Goal: Check status: Check status

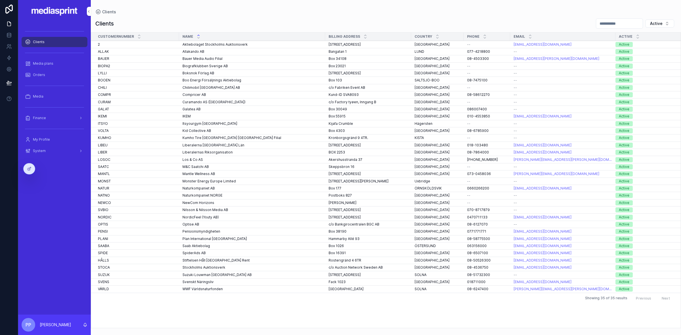
click at [47, 73] on div "Orders" at bounding box center [54, 74] width 59 height 9
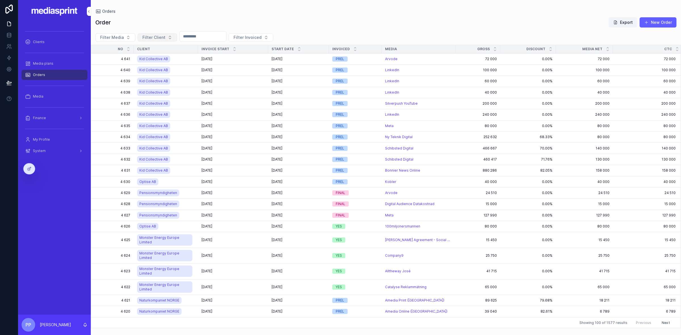
click at [156, 39] on span "Filter Client" at bounding box center [153, 38] width 23 height 6
type input "*****"
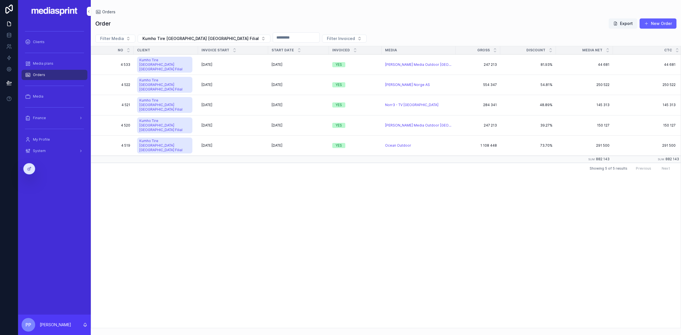
click at [49, 72] on div "Orders" at bounding box center [54, 74] width 59 height 9
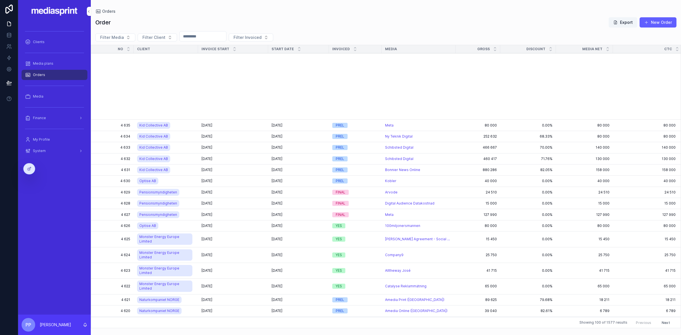
scroll to position [177, 0]
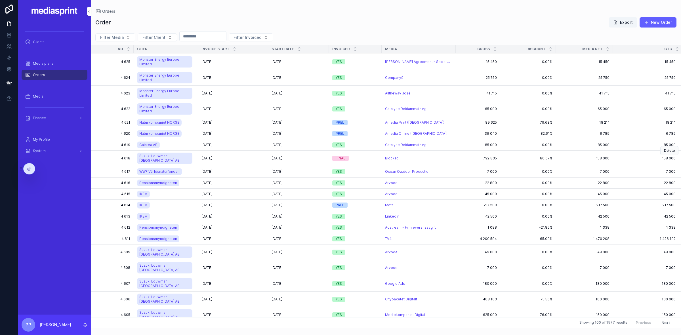
click at [243, 156] on div "[DATE] [DATE]" at bounding box center [232, 158] width 63 height 5
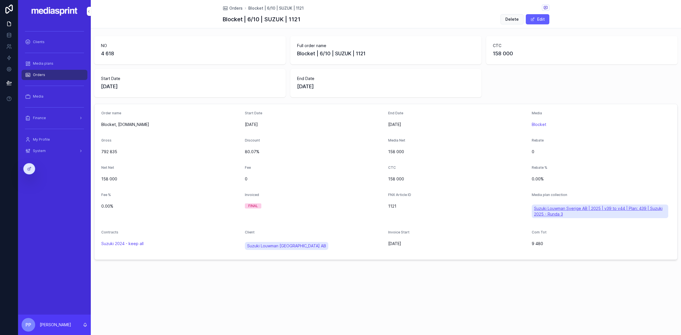
click at [575, 208] on span "Suzuki Louwman Sverige AB | 2025 | v39 to v44 | Plan: 439 | Suzuki 2025 - Runda…" at bounding box center [600, 211] width 132 height 11
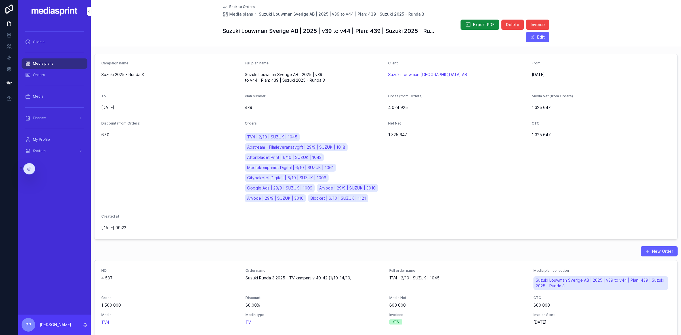
click at [448, 155] on div "Net Net 1 325 647" at bounding box center [457, 163] width 139 height 84
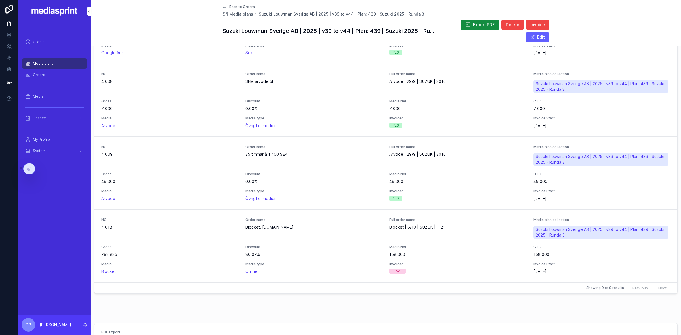
scroll to position [618, 0]
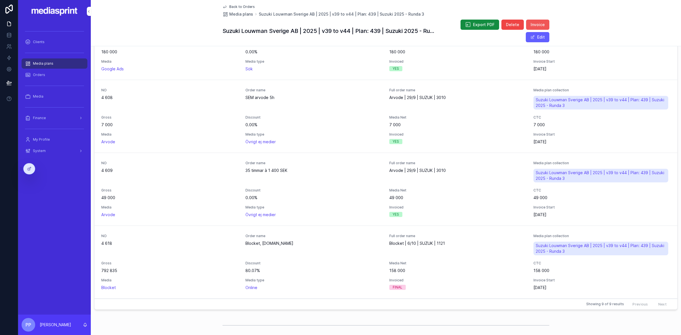
click at [535, 23] on span "Invoice" at bounding box center [538, 25] width 14 height 6
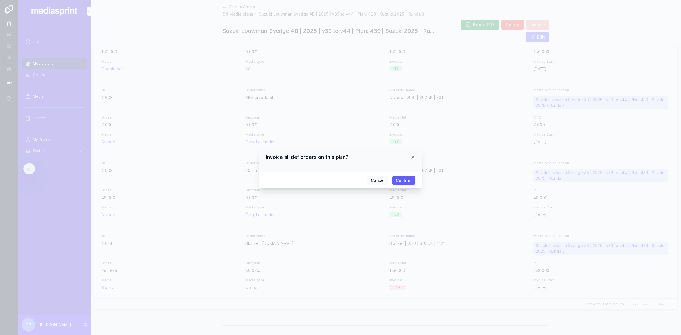
click at [405, 180] on button "Confirm" at bounding box center [403, 180] width 23 height 9
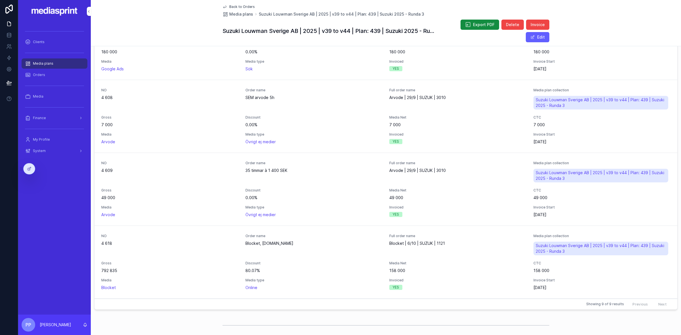
click at [42, 73] on span "Orders" at bounding box center [39, 75] width 12 height 5
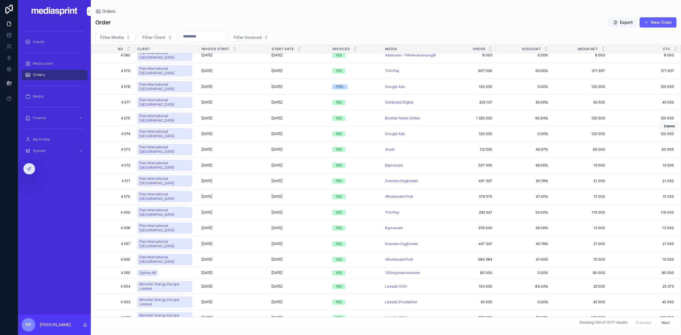
scroll to position [638, 0]
